Goal: Communication & Community: Answer question/provide support

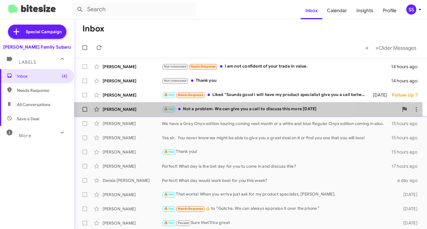
click at [163, 109] on small "🔥 Hot" at bounding box center [168, 110] width 13 height 6
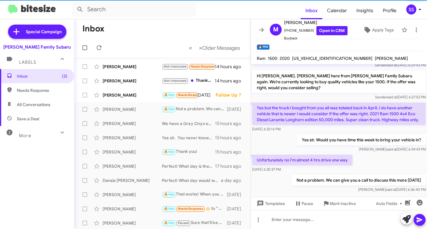
scroll to position [51, 0]
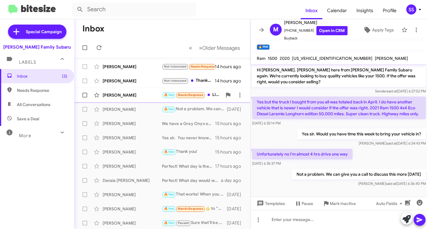
click at [128, 99] on div "[PERSON_NAME] 🔥 Hot Needs Response Liked “Sounds good i will have my product sp…" at bounding box center [162, 95] width 167 height 12
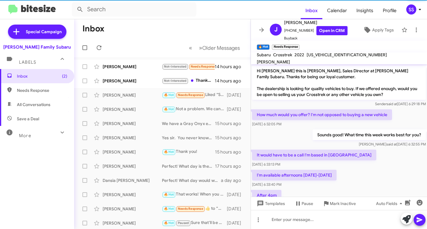
scroll to position [70, 0]
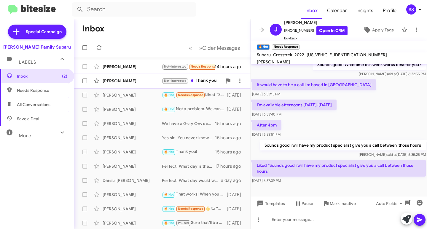
click at [113, 76] on div "[PERSON_NAME] Not-Interested Thank you 14 hours ago" at bounding box center [162, 81] width 167 height 12
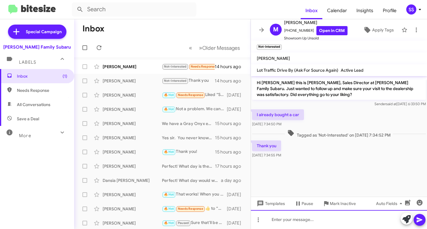
click at [286, 226] on div at bounding box center [339, 219] width 176 height 19
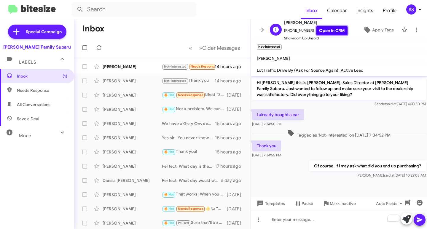
click at [326, 31] on link "Open in CRM" at bounding box center [331, 30] width 31 height 9
click at [137, 64] on div "[PERSON_NAME]" at bounding box center [132, 67] width 59 height 6
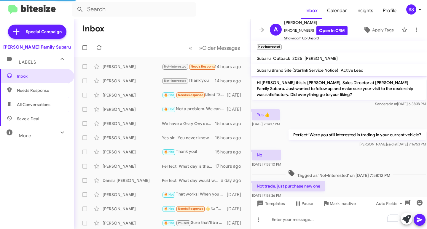
scroll to position [33, 0]
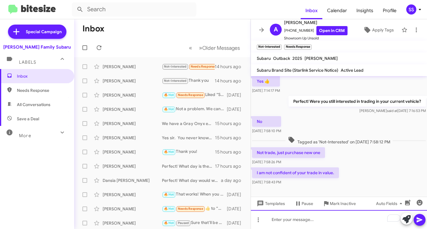
click at [312, 224] on div "To enrich screen reader interactions, please activate Accessibility in Grammarl…" at bounding box center [339, 219] width 176 height 19
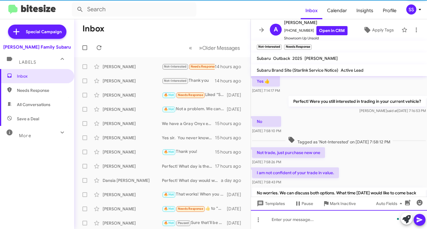
scroll to position [61, 0]
